Goal: Task Accomplishment & Management: Manage account settings

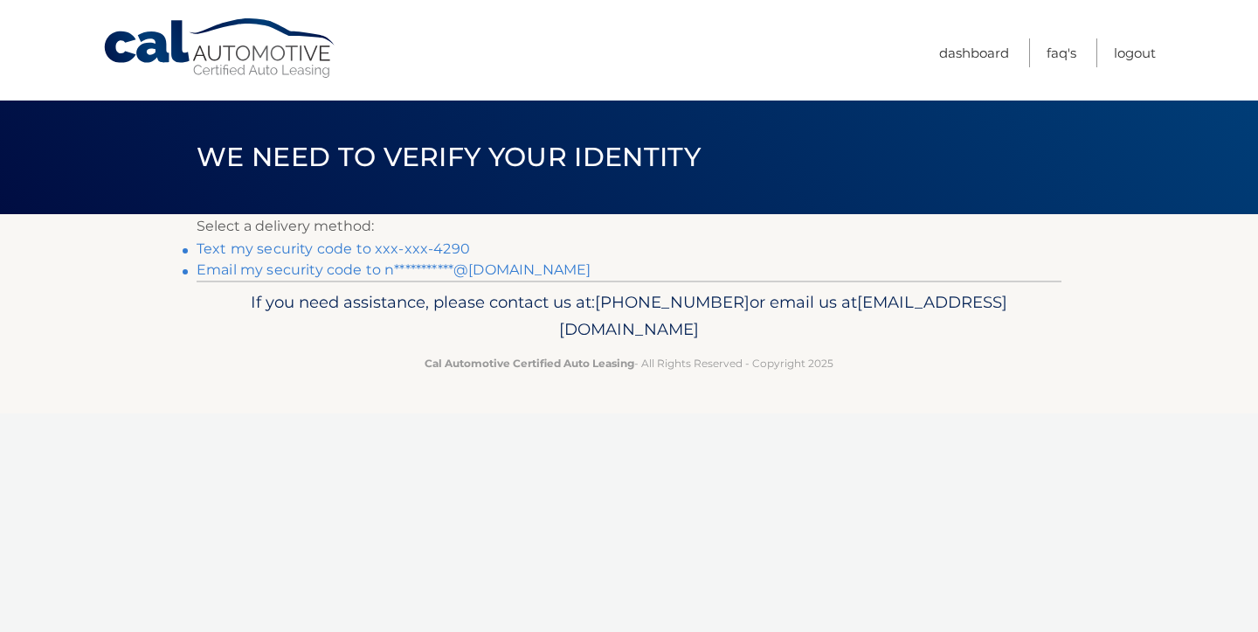
click at [470, 257] on link "Text my security code to xxx-xxx-4290" at bounding box center [333, 248] width 273 height 17
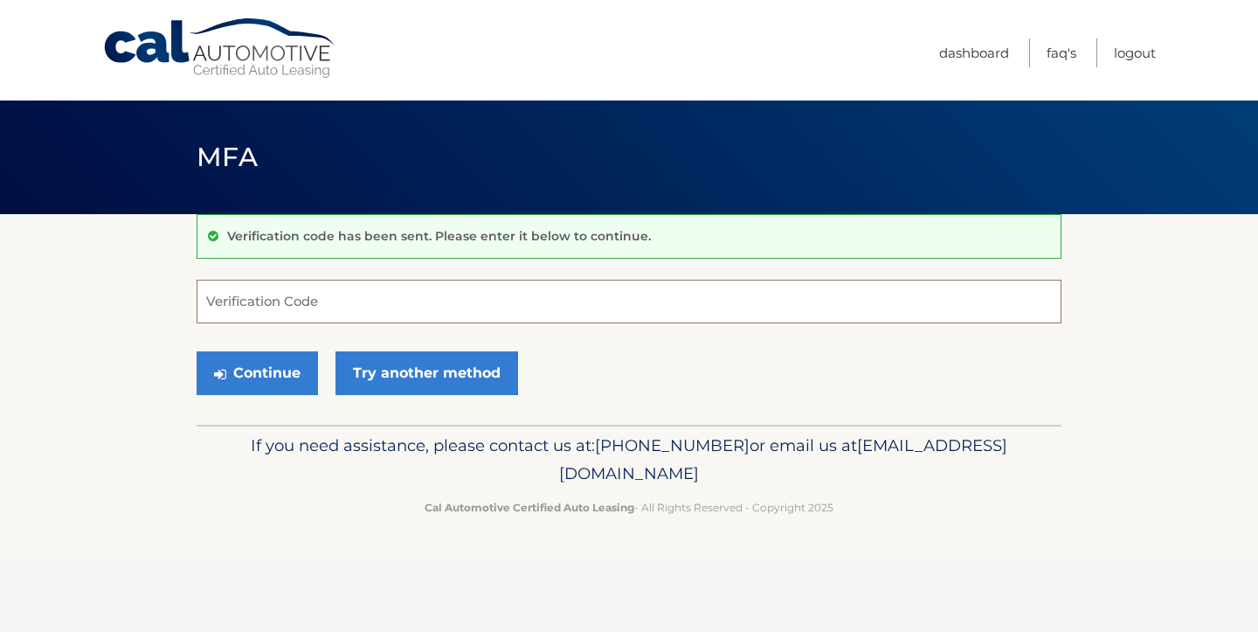
click at [273, 317] on input "Verification Code" at bounding box center [629, 302] width 865 height 44
type input "789583"
click at [277, 395] on button "Continue" at bounding box center [257, 373] width 121 height 44
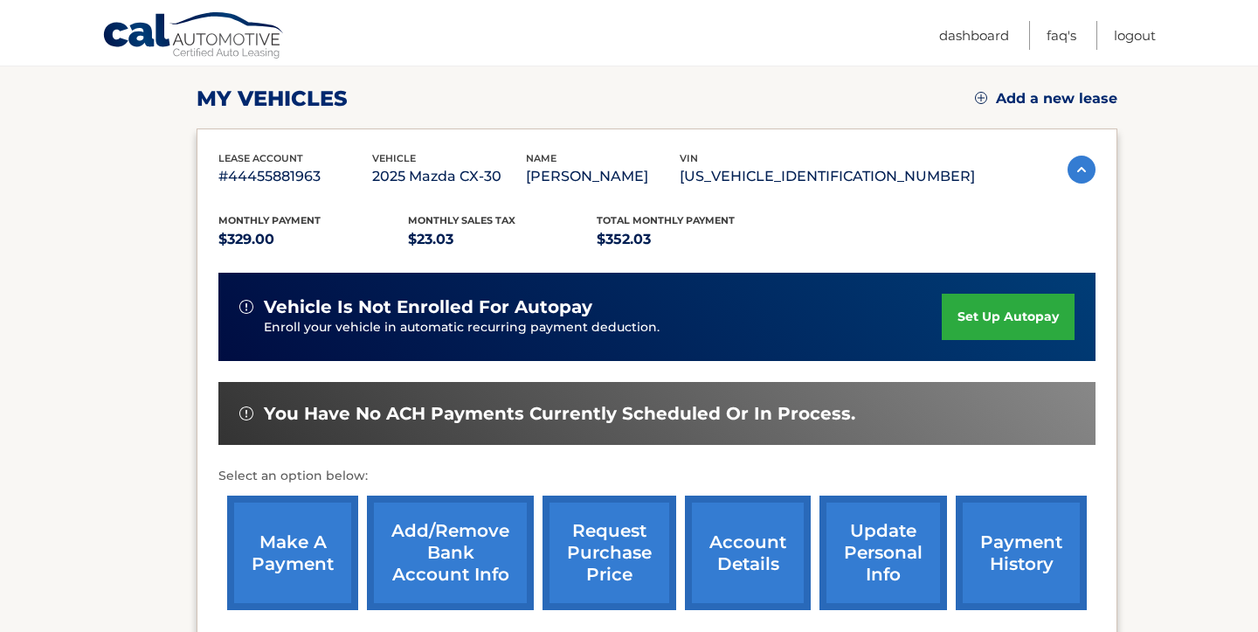
click at [905, 391] on div "You have no ACH payments currently scheduled or in process." at bounding box center [656, 414] width 877 height 64
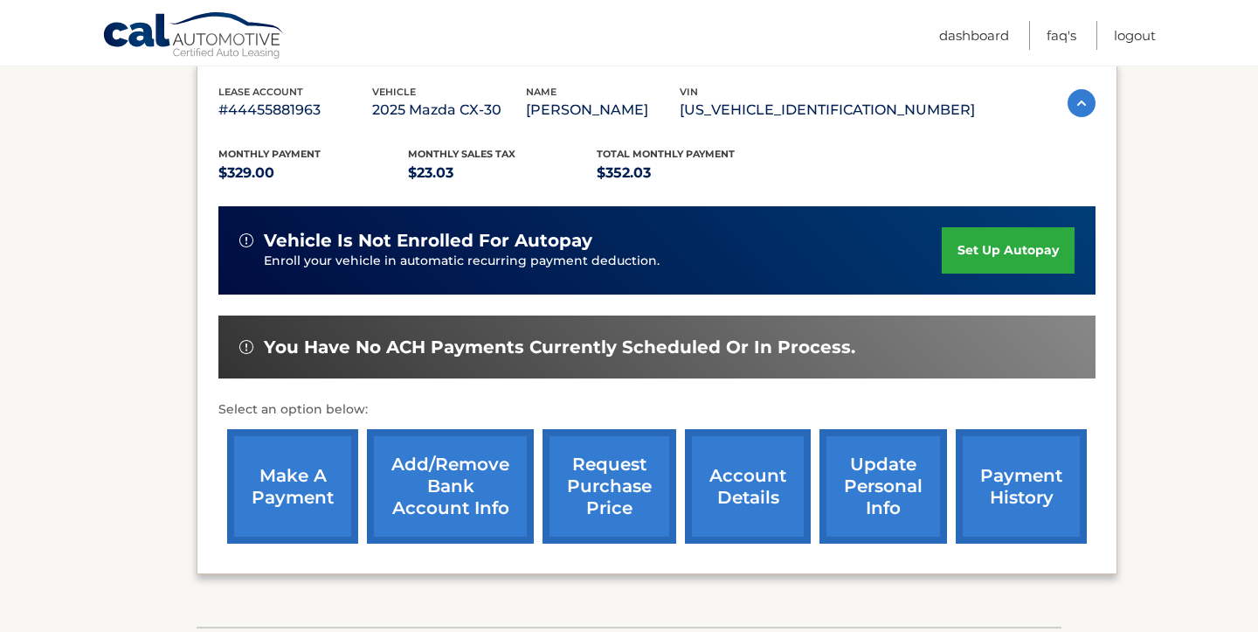
scroll to position [304, 0]
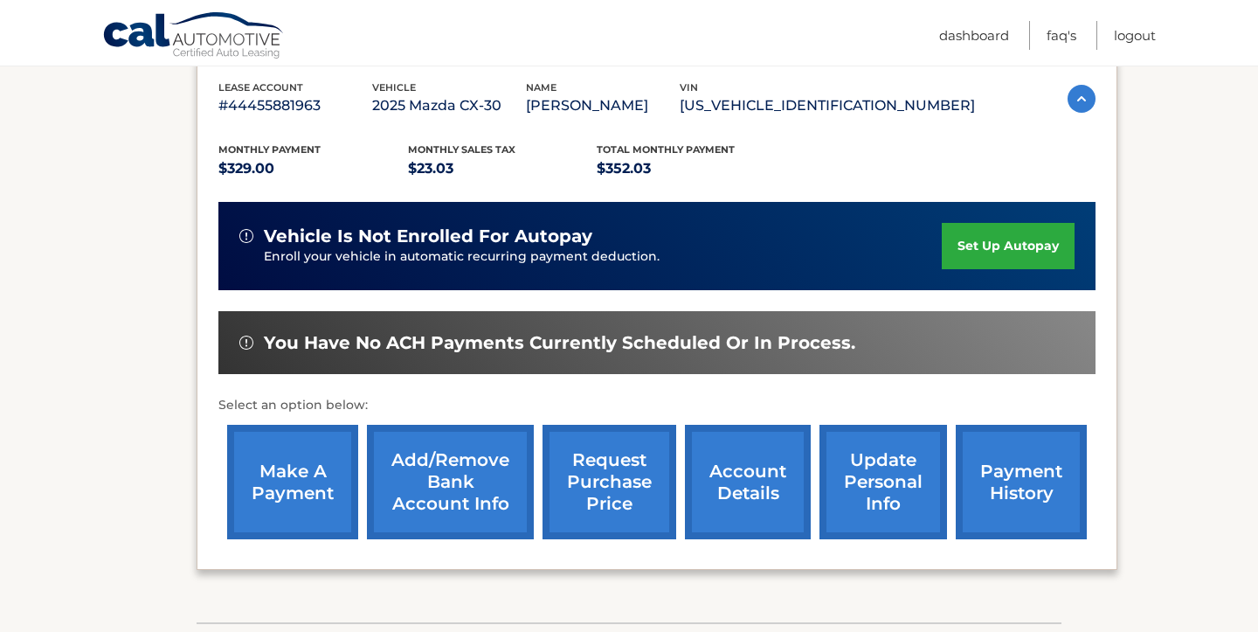
click at [287, 489] on link "make a payment" at bounding box center [292, 482] width 131 height 114
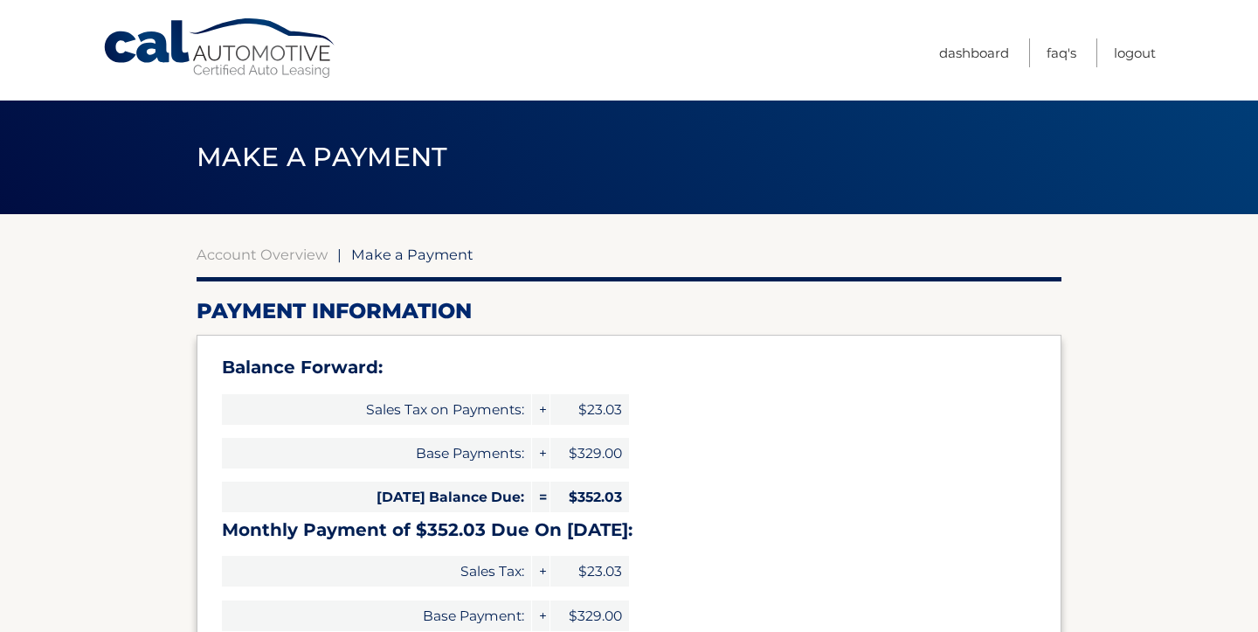
select select "MmQ4ZTBkMDMtOWE4Yi00MzlkLWI2MzAtMDk4NTk0MDIxMjU0"
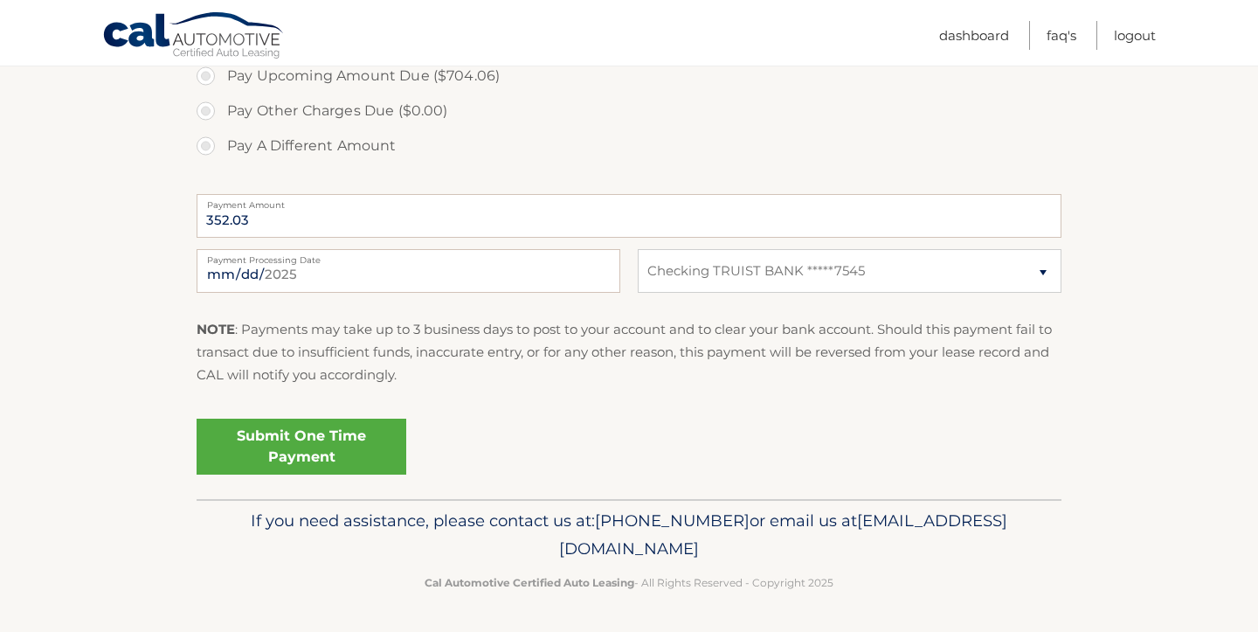
scroll to position [996, 0]
click at [347, 418] on link "Submit One Time Payment" at bounding box center [302, 446] width 210 height 56
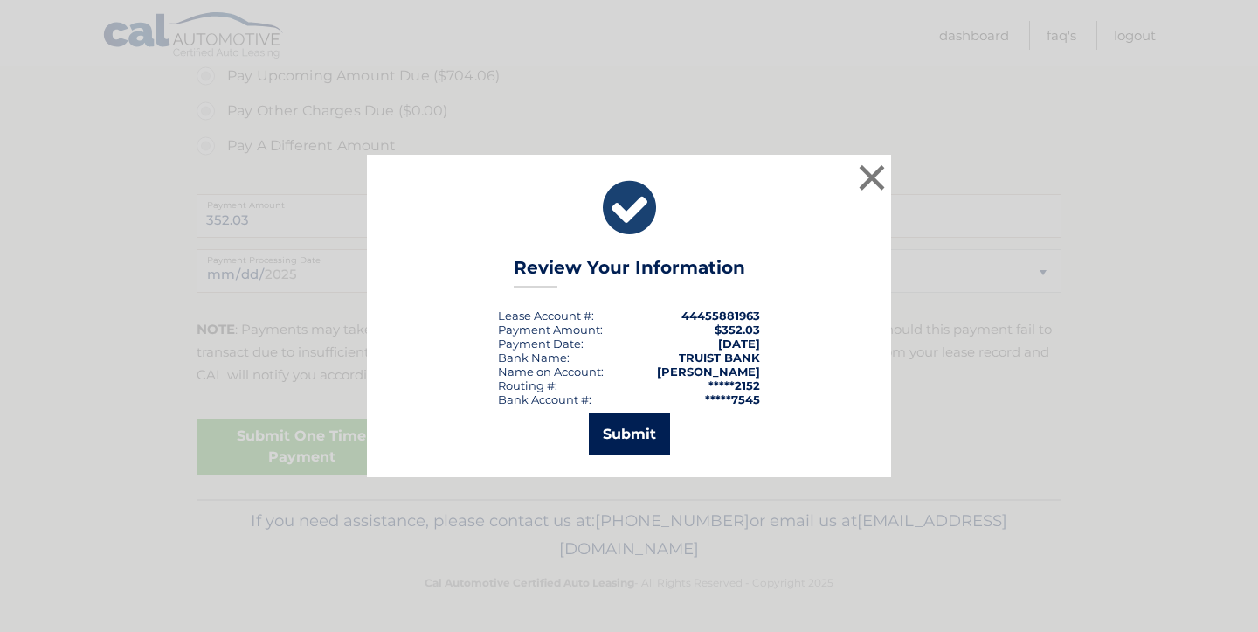
click at [646, 442] on button "Submit" at bounding box center [629, 434] width 81 height 42
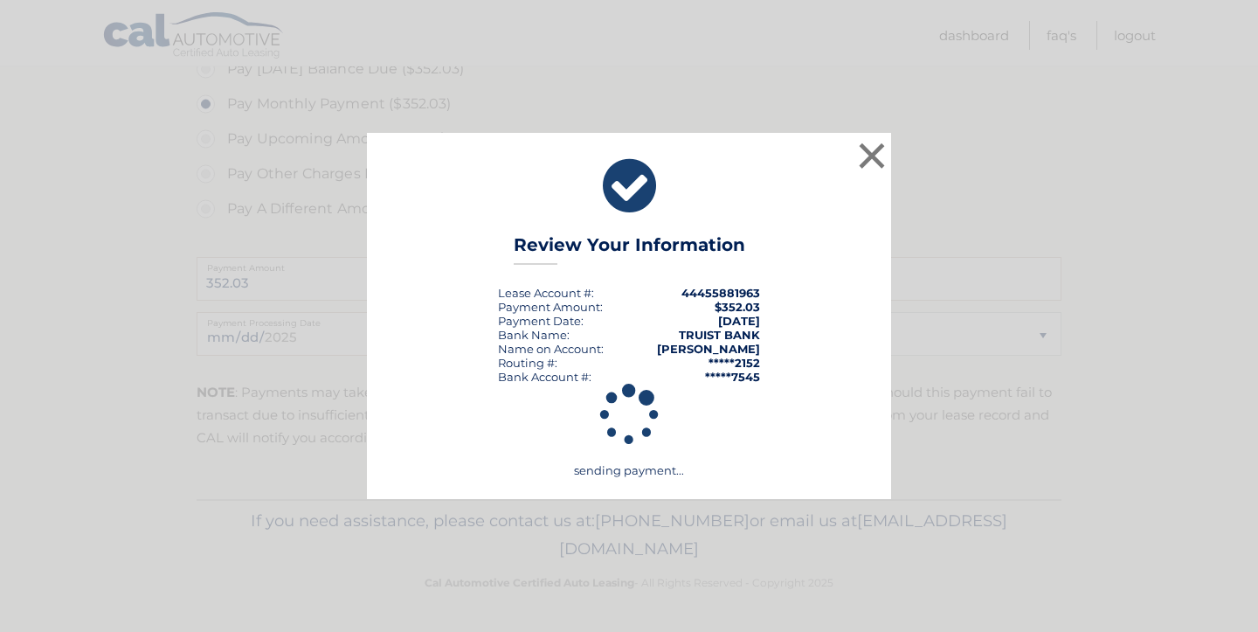
scroll to position [901, 0]
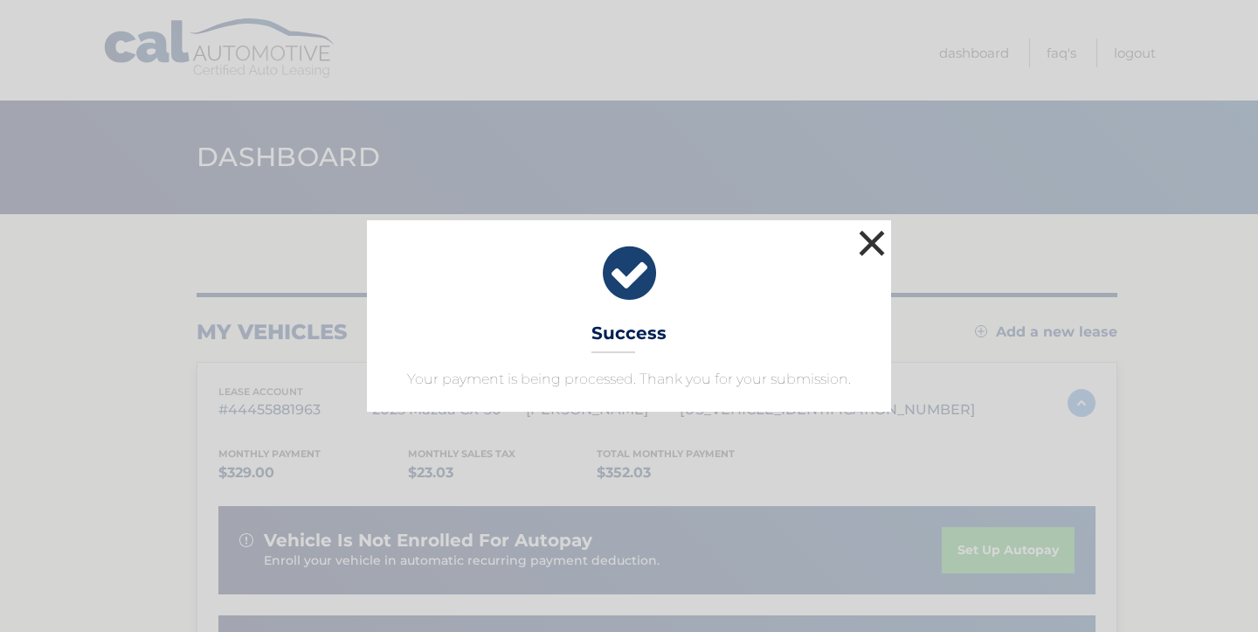
click at [873, 225] on button "×" at bounding box center [871, 242] width 35 height 35
